Goal: Task Accomplishment & Management: Manage account settings

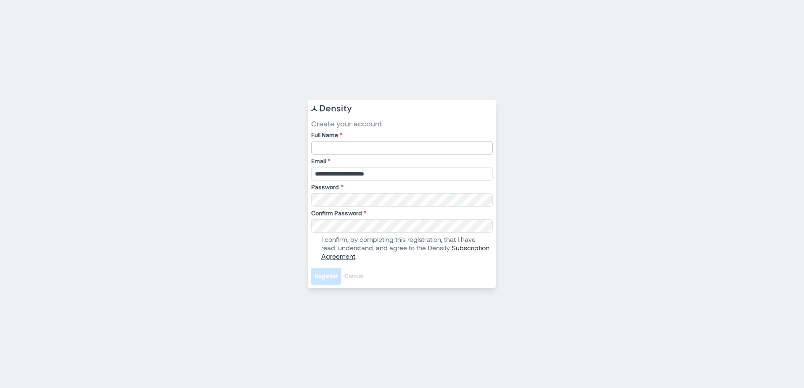
click at [333, 145] on input "Full Name *" at bounding box center [402, 147] width 182 height 13
type input "**********"
click at [311, 226] on div "**********" at bounding box center [402, 194] width 188 height 188
click at [330, 196] on div "Password *" at bounding box center [402, 195] width 182 height 24
drag, startPoint x: 343, startPoint y: 192, endPoint x: 297, endPoint y: 205, distance: 47.5
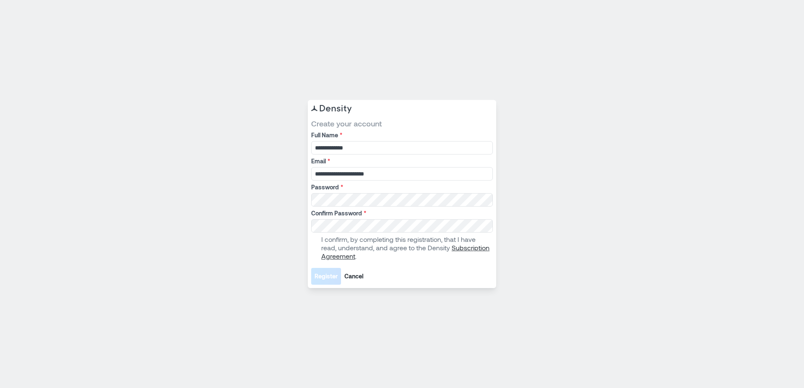
click at [297, 205] on div "**********" at bounding box center [402, 194] width 804 height 388
click at [313, 246] on span at bounding box center [314, 248] width 7 height 7
click at [321, 279] on span "Register" at bounding box center [325, 276] width 23 height 8
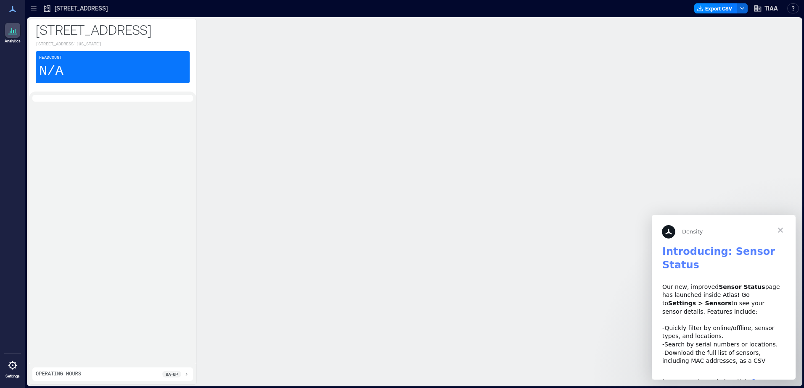
click at [16, 34] on icon at bounding box center [12, 34] width 8 height 1
click at [37, 12] on icon at bounding box center [33, 8] width 8 height 8
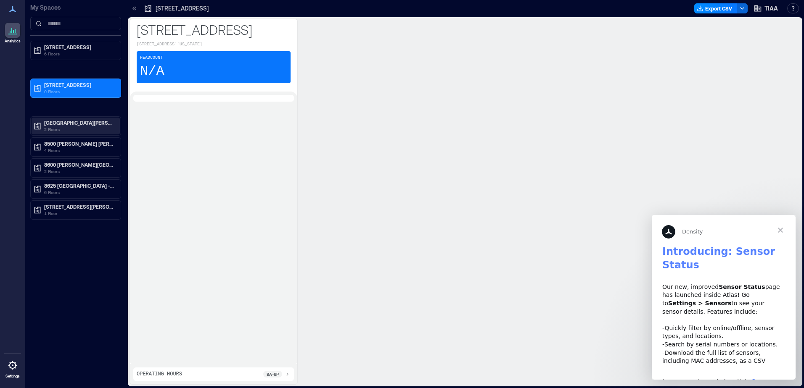
click at [71, 124] on p "8400 Wharton Hall - CLT" at bounding box center [79, 122] width 71 height 7
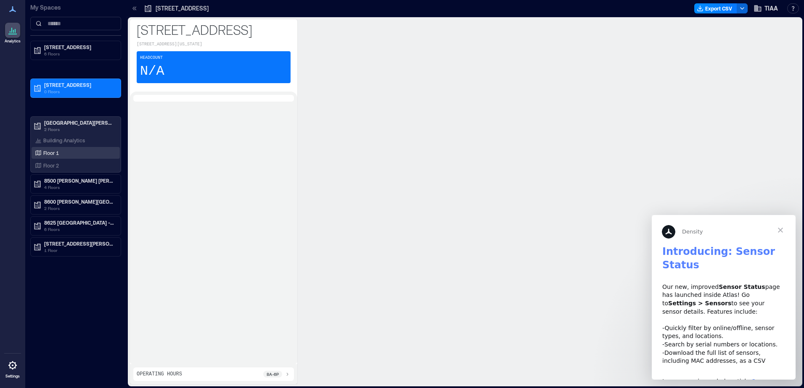
click at [55, 151] on p "Floor 1" at bounding box center [51, 153] width 16 height 7
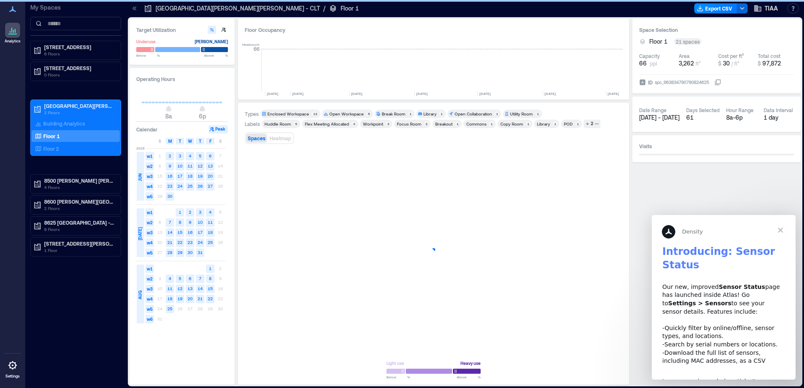
scroll to position [0, 1639]
click at [779, 230] on span "Close" at bounding box center [780, 230] width 30 height 30
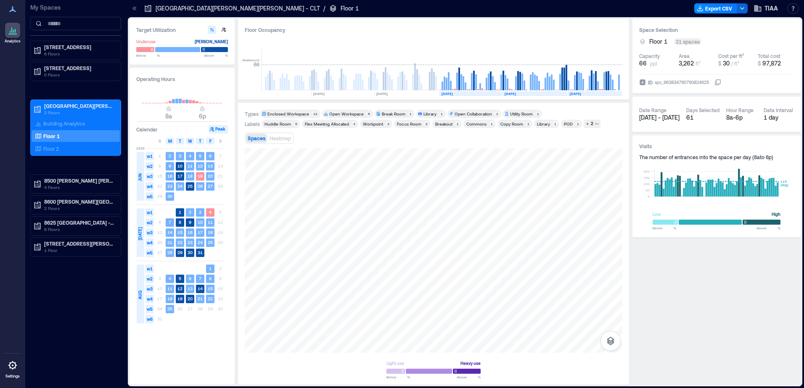
click at [11, 34] on icon at bounding box center [12, 34] width 8 height 1
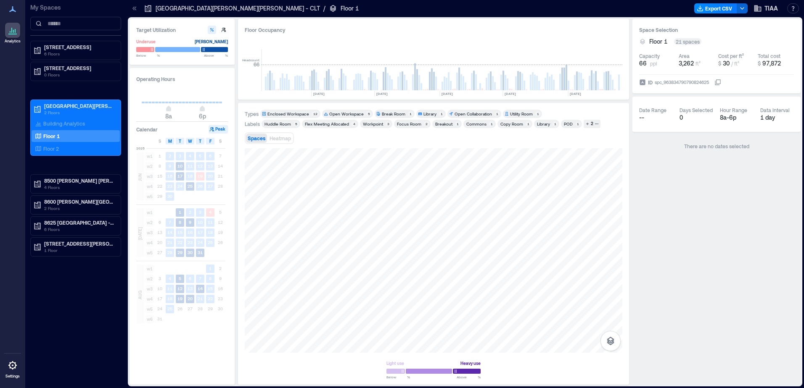
click at [6, 29] on div at bounding box center [12, 30] width 15 height 15
click at [7, 29] on div at bounding box center [12, 30] width 15 height 15
click at [67, 224] on p "8625 [GEOGRAPHIC_DATA] - CLT" at bounding box center [79, 222] width 71 height 7
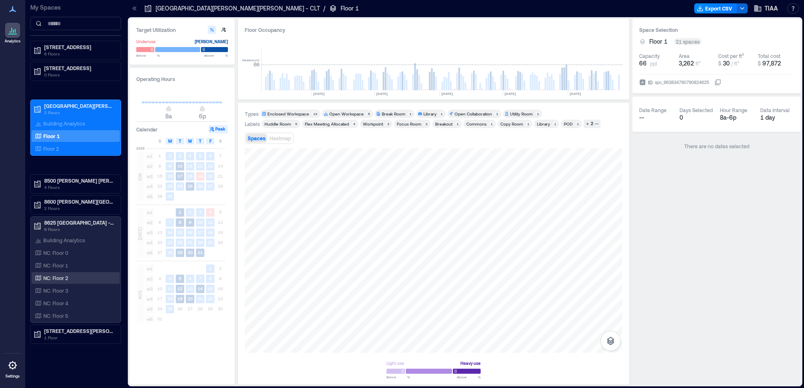
click at [61, 276] on p "NC: Floor 2" at bounding box center [55, 278] width 25 height 7
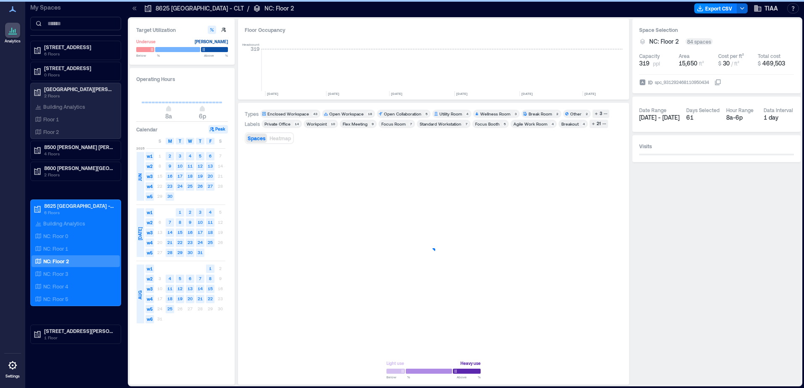
scroll to position [0, 1423]
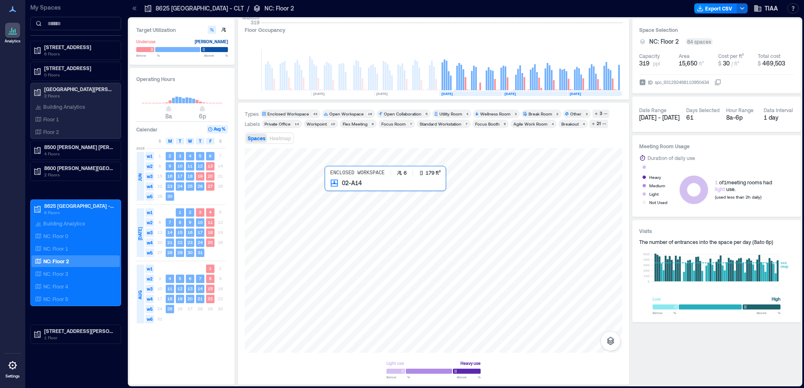
click at [334, 198] on div at bounding box center [433, 250] width 377 height 205
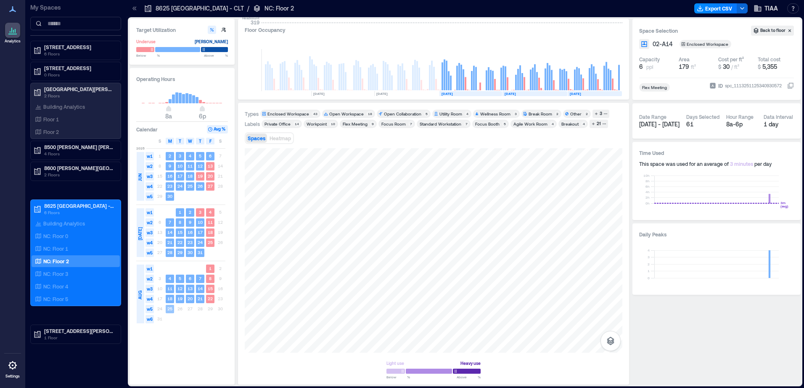
click at [168, 308] on text "25" at bounding box center [169, 308] width 5 height 5
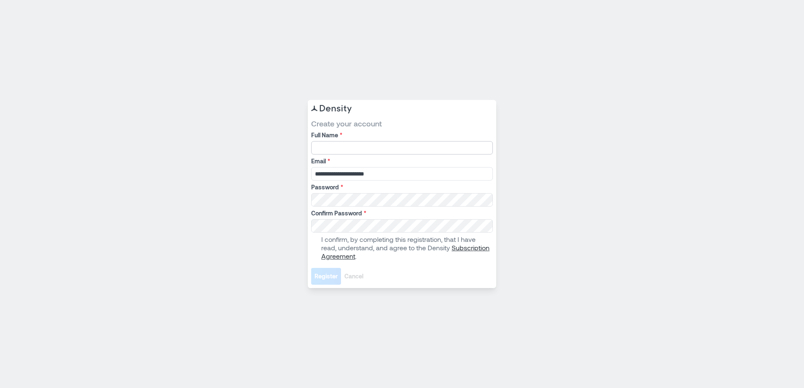
click at [343, 148] on input "Full Name *" at bounding box center [402, 147] width 182 height 13
click at [314, 246] on span at bounding box center [314, 248] width 7 height 7
click at [352, 283] on button "Cancel" at bounding box center [354, 276] width 26 height 17
click at [353, 279] on span "Cancel" at bounding box center [353, 276] width 19 height 8
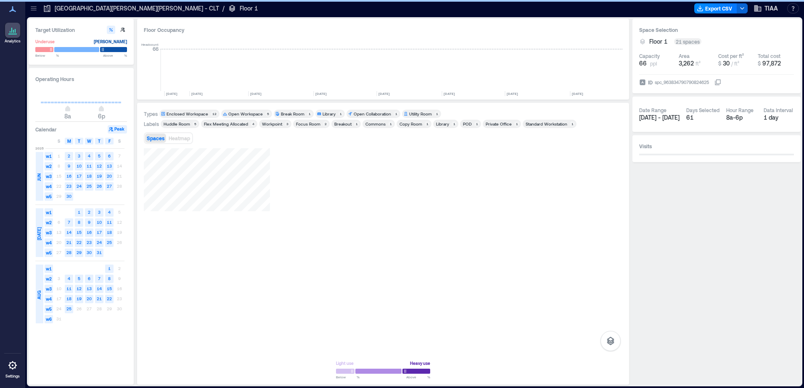
scroll to position [0, 1538]
